Goal: Check status

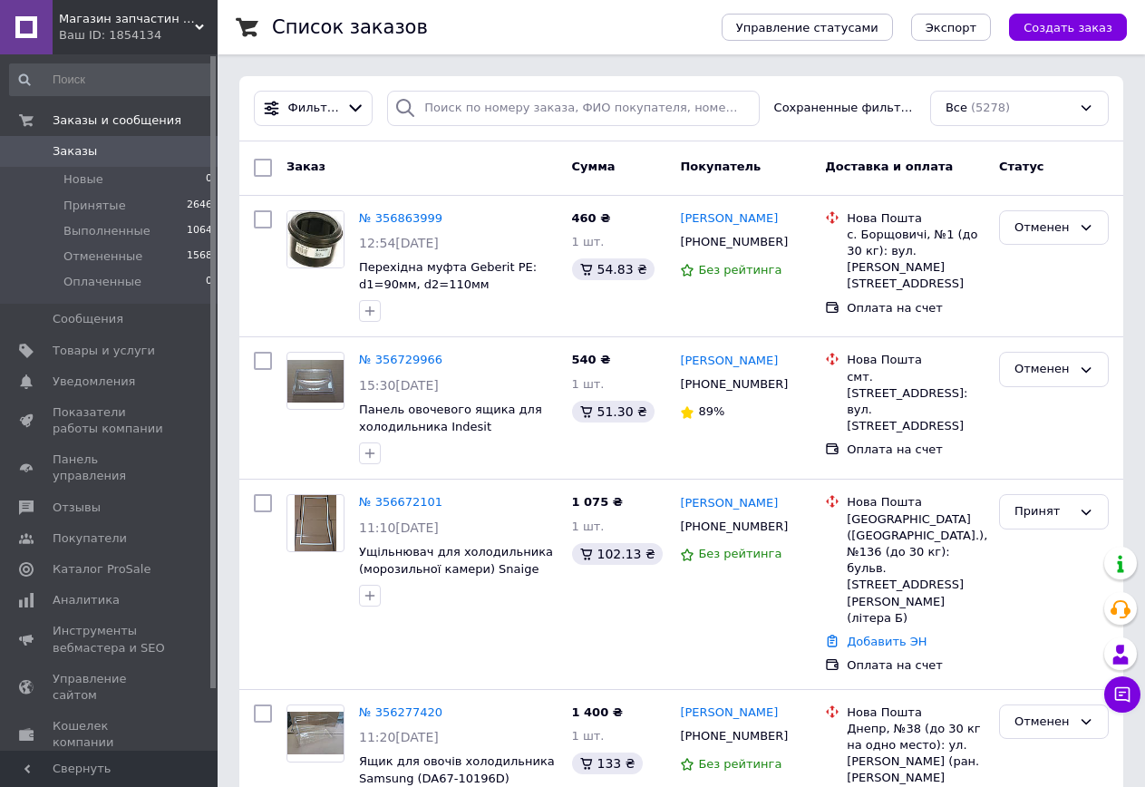
click at [116, 153] on span "Заказы" at bounding box center [110, 151] width 115 height 16
click at [139, 144] on span "Заказы" at bounding box center [110, 151] width 115 height 16
click at [65, 145] on span "Заказы" at bounding box center [75, 151] width 44 height 16
click at [117, 156] on span "Заказы" at bounding box center [110, 151] width 115 height 16
